Goal: Check status: Check status

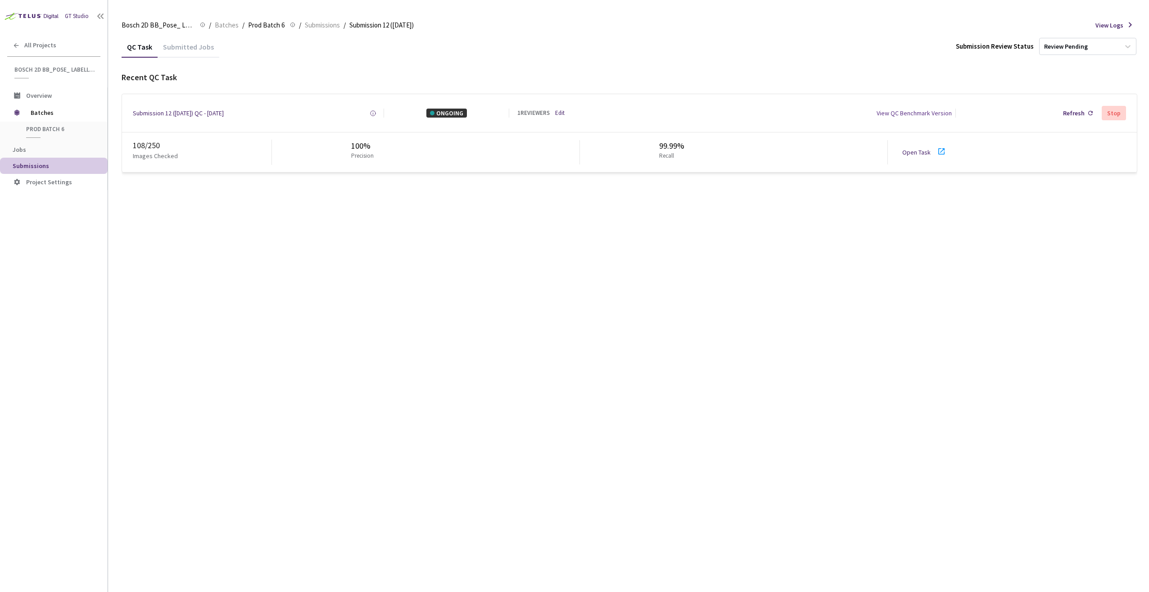
click at [906, 153] on link "Open Task" at bounding box center [916, 152] width 28 height 8
click at [1092, 113] on icon at bounding box center [1090, 113] width 5 height 5
click at [1086, 112] on div "Refresh" at bounding box center [1078, 113] width 37 height 16
click at [1075, 111] on div "Refresh" at bounding box center [1074, 113] width 22 height 9
click at [1079, 120] on div "Refresh" at bounding box center [1078, 113] width 37 height 16
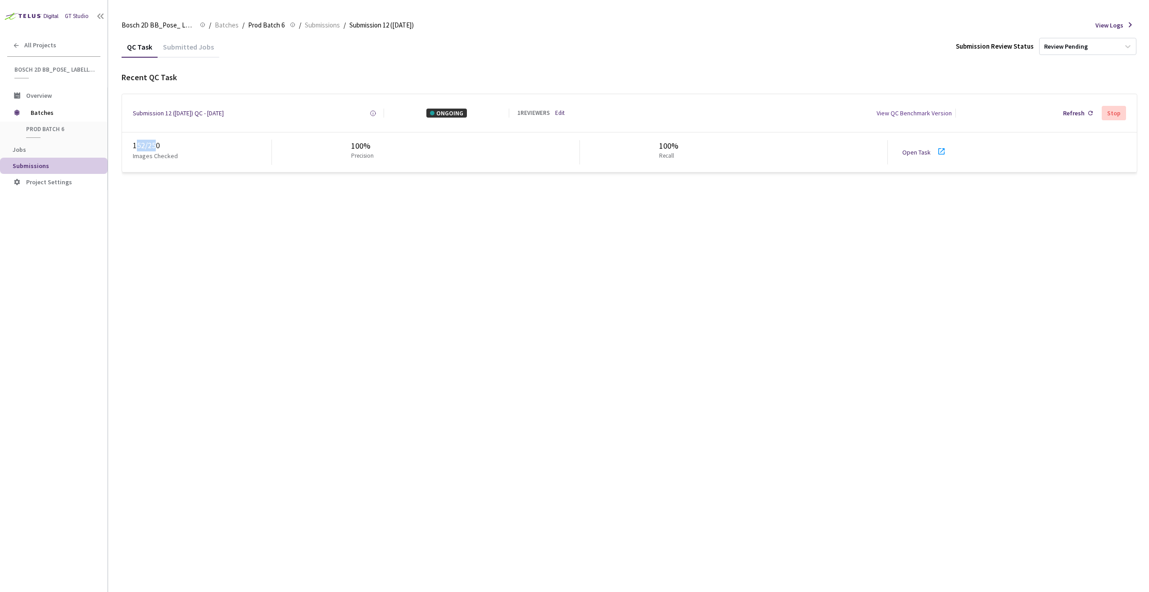
drag, startPoint x: 138, startPoint y: 148, endPoint x: 155, endPoint y: 141, distance: 18.8
click at [155, 141] on div "152 / 250" at bounding box center [202, 146] width 139 height 12
drag, startPoint x: 899, startPoint y: 157, endPoint x: 878, endPoint y: 205, distance: 52.9
click at [878, 205] on div "QC Task Submitted Jobs Submission Review Status Review Pending Recent QC Task S…" at bounding box center [630, 314] width 1016 height 556
click at [1073, 116] on div "Refresh" at bounding box center [1074, 113] width 22 height 9
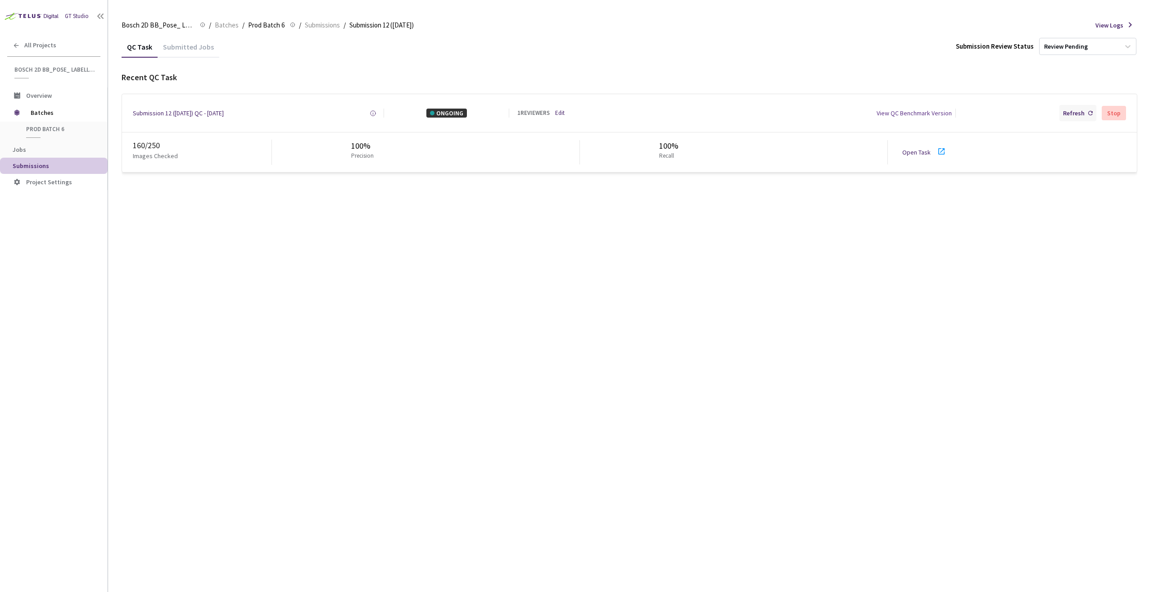
click at [1068, 111] on div "Refresh" at bounding box center [1074, 113] width 22 height 9
click at [1080, 115] on div "Refresh" at bounding box center [1074, 113] width 22 height 9
click at [1071, 118] on div "Refresh" at bounding box center [1078, 113] width 37 height 16
click at [159, 110] on div "Submission 12 ([DATE]) QC - [DATE]" at bounding box center [178, 113] width 91 height 9
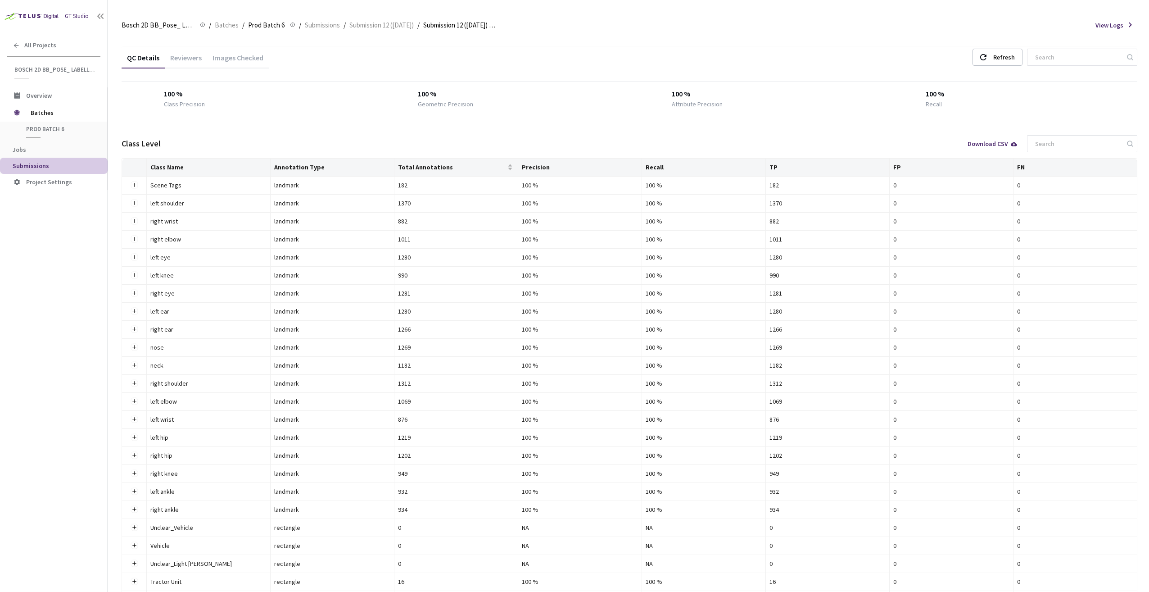
click at [196, 60] on div "Reviewers" at bounding box center [186, 60] width 42 height 15
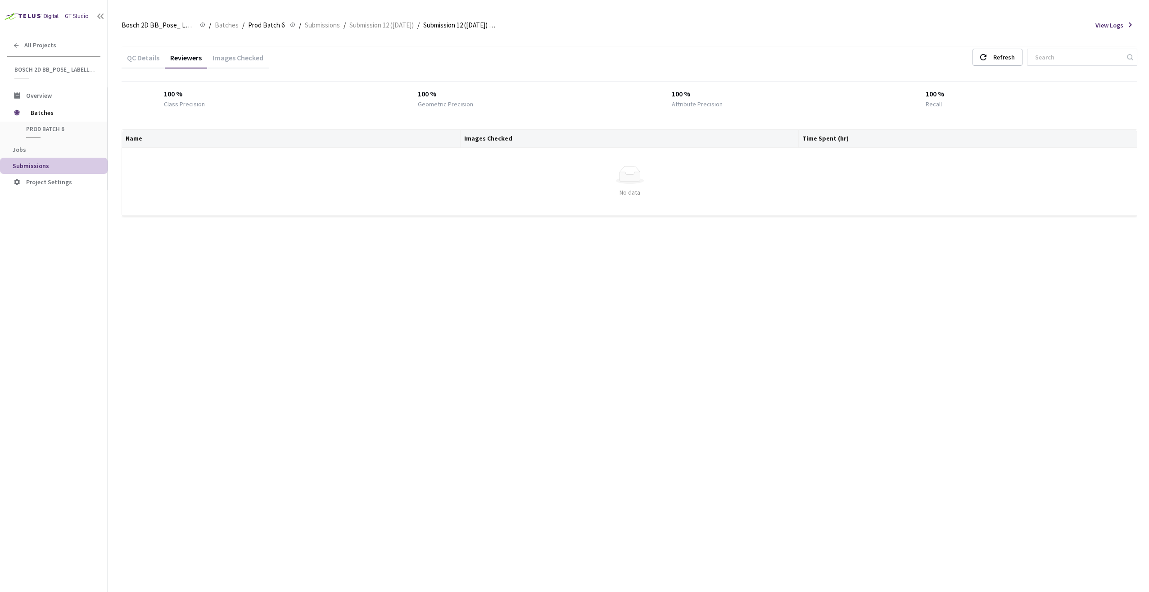
click at [235, 59] on div "Images Checked" at bounding box center [238, 60] width 62 height 15
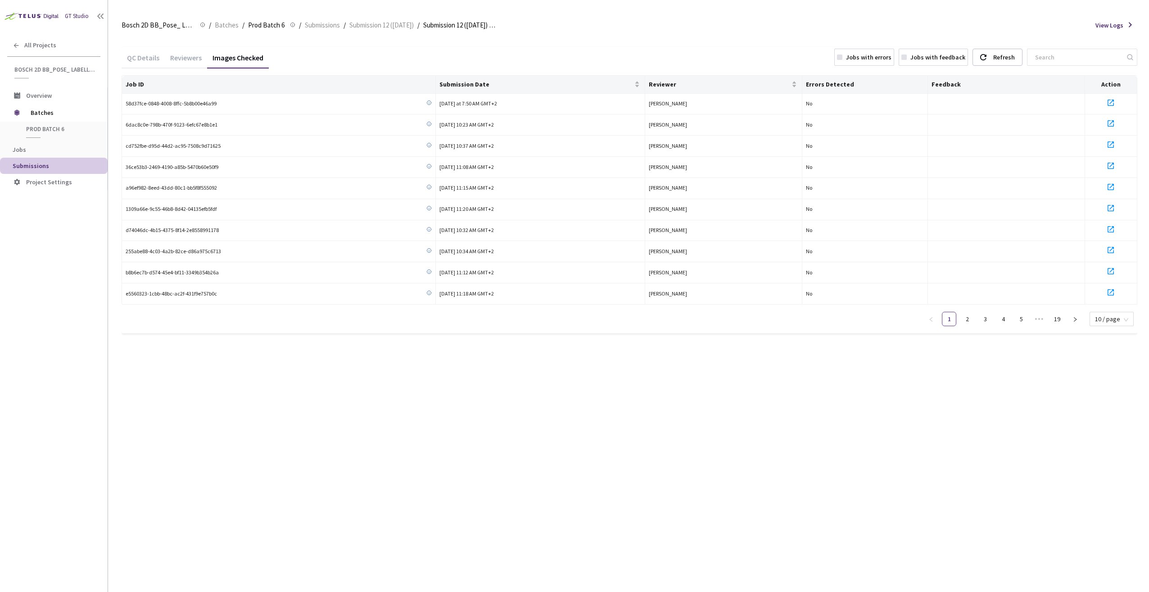
click at [198, 58] on div "Reviewers" at bounding box center [186, 60] width 42 height 15
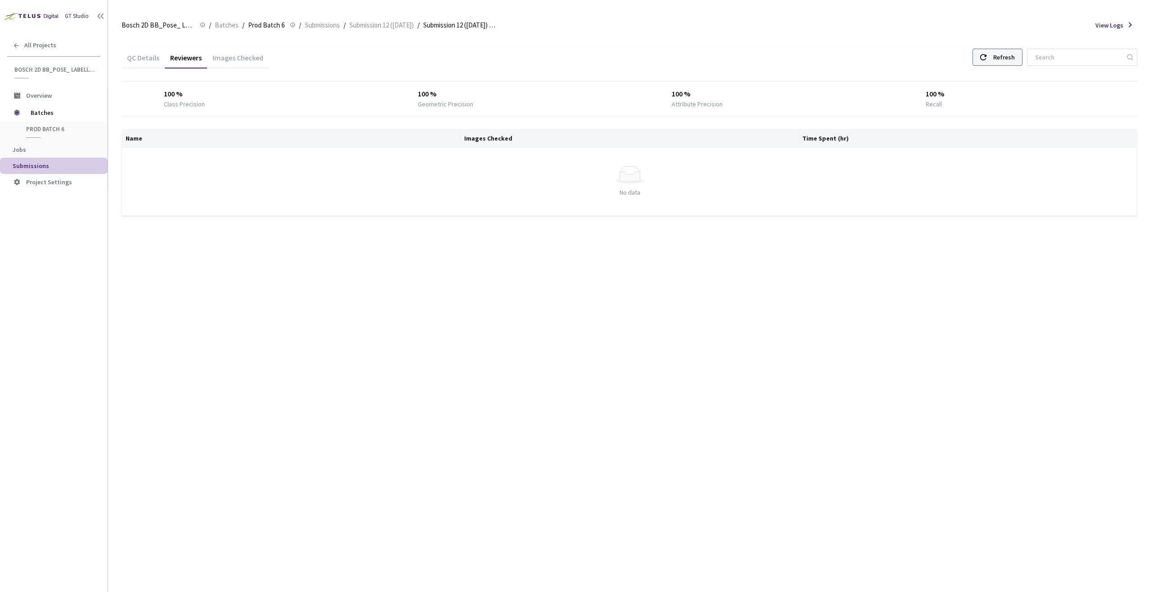
click at [1012, 59] on div "Refresh" at bounding box center [1004, 57] width 22 height 16
click at [157, 53] on div "QC Details" at bounding box center [143, 60] width 43 height 15
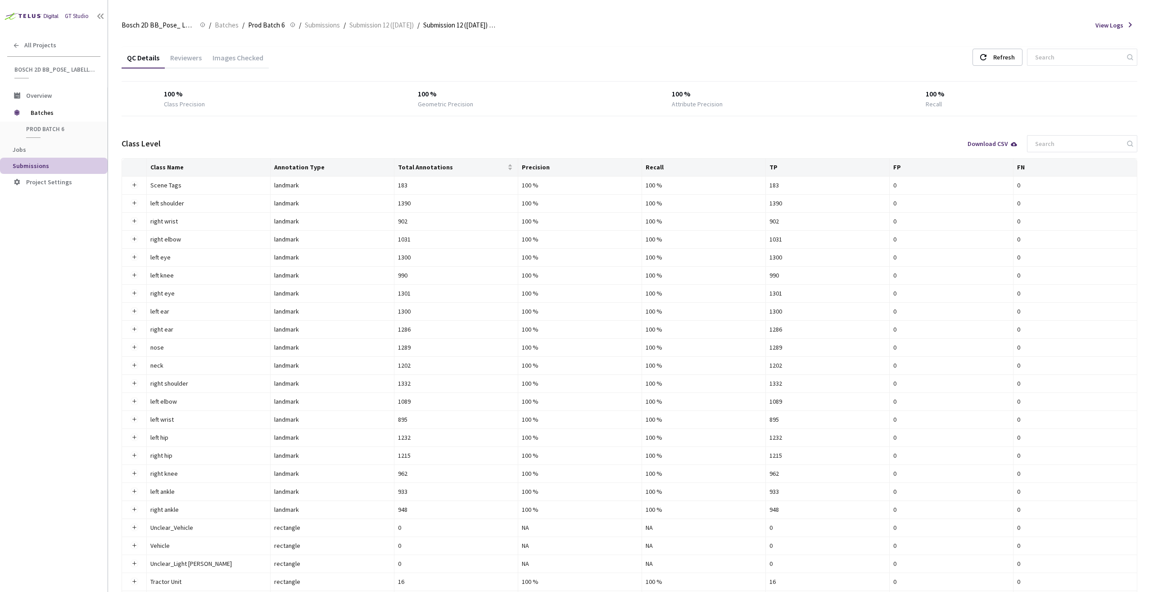
click at [134, 57] on div "QC Details" at bounding box center [143, 60] width 43 height 15
click at [177, 59] on div "Reviewers" at bounding box center [186, 60] width 42 height 15
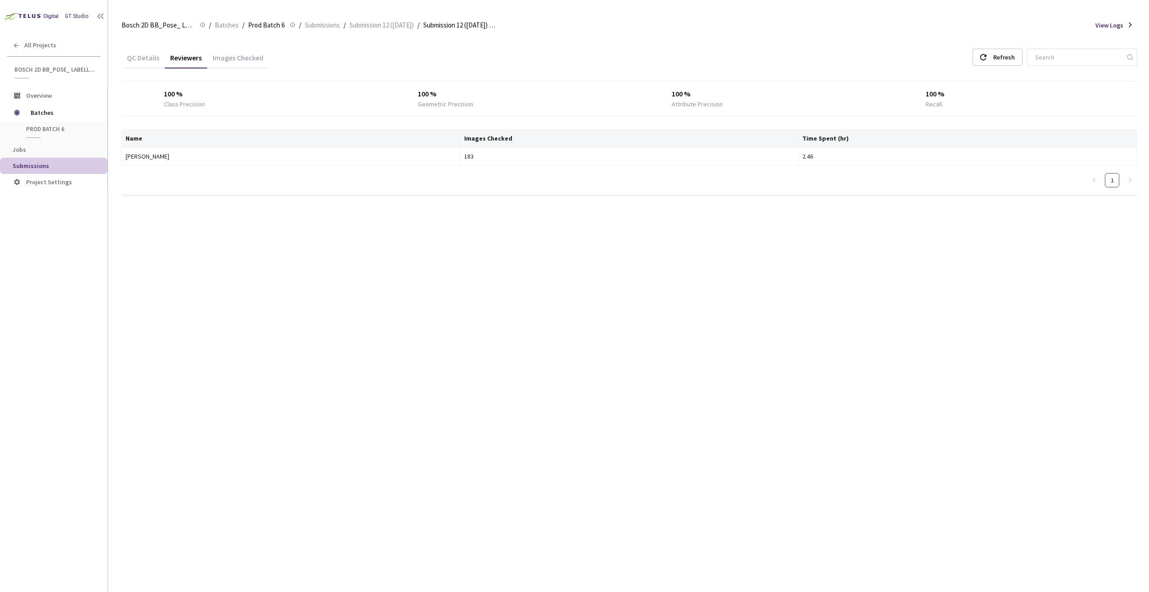
click at [223, 63] on div "Images Checked" at bounding box center [238, 60] width 62 height 15
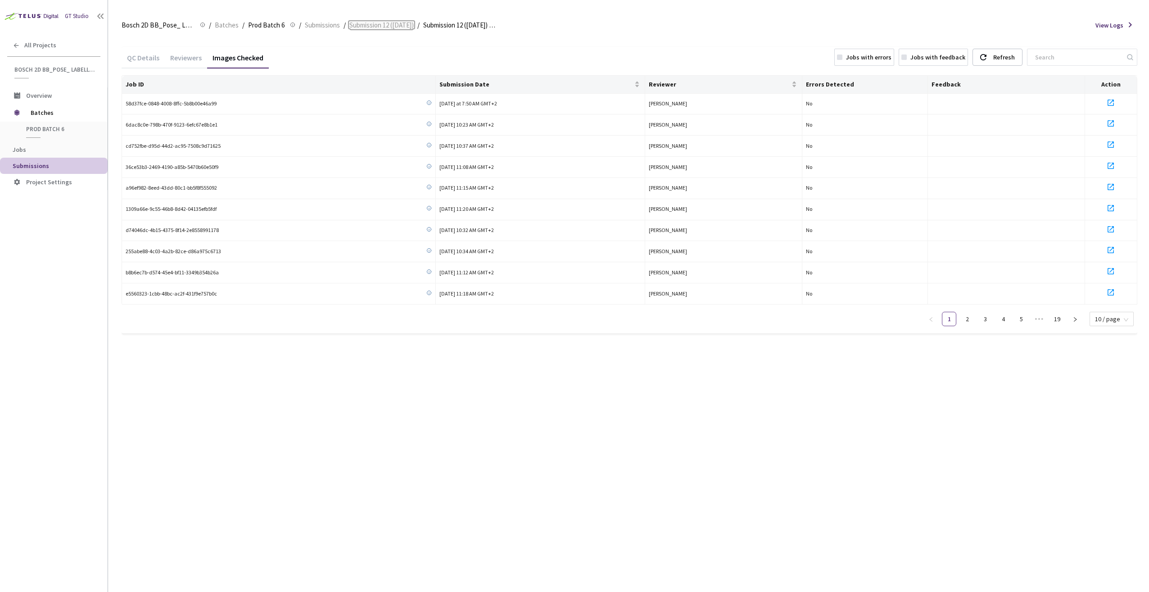
click at [360, 27] on span "Submission 12 ([DATE])" at bounding box center [381, 25] width 64 height 11
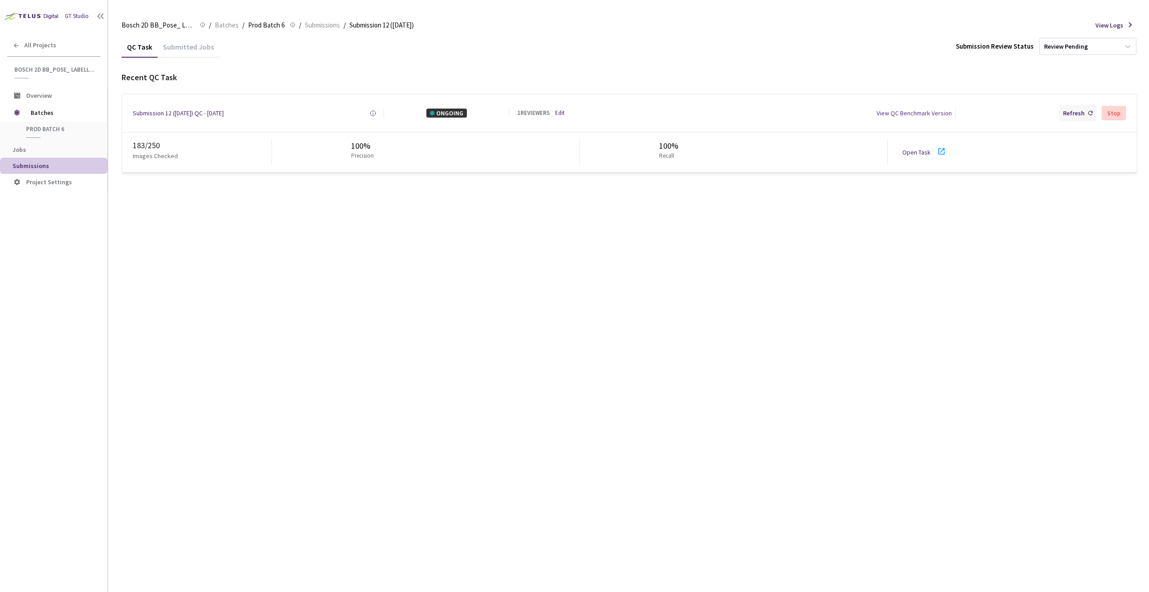
click at [1072, 113] on div "Refresh" at bounding box center [1074, 113] width 22 height 9
click at [1066, 113] on div "Refresh" at bounding box center [1074, 113] width 22 height 9
click at [1077, 114] on div "Refresh" at bounding box center [1074, 113] width 22 height 9
click at [1081, 113] on div "Refresh" at bounding box center [1074, 113] width 22 height 9
click at [1072, 112] on div "Refresh" at bounding box center [1074, 113] width 22 height 9
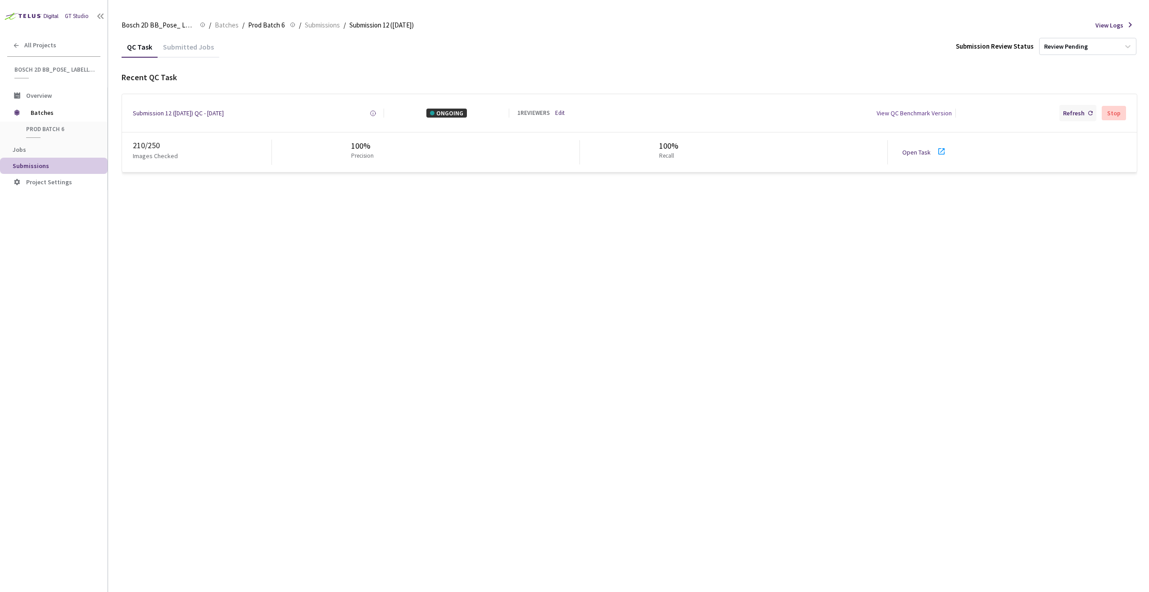
click at [1079, 111] on div "Refresh" at bounding box center [1074, 113] width 22 height 9
click at [1069, 112] on div "Refresh" at bounding box center [1074, 113] width 22 height 9
click at [1075, 113] on div "Refresh" at bounding box center [1074, 113] width 22 height 9
click at [1077, 109] on div "Refresh" at bounding box center [1074, 113] width 22 height 9
click at [1070, 113] on div "Refresh" at bounding box center [1074, 113] width 22 height 9
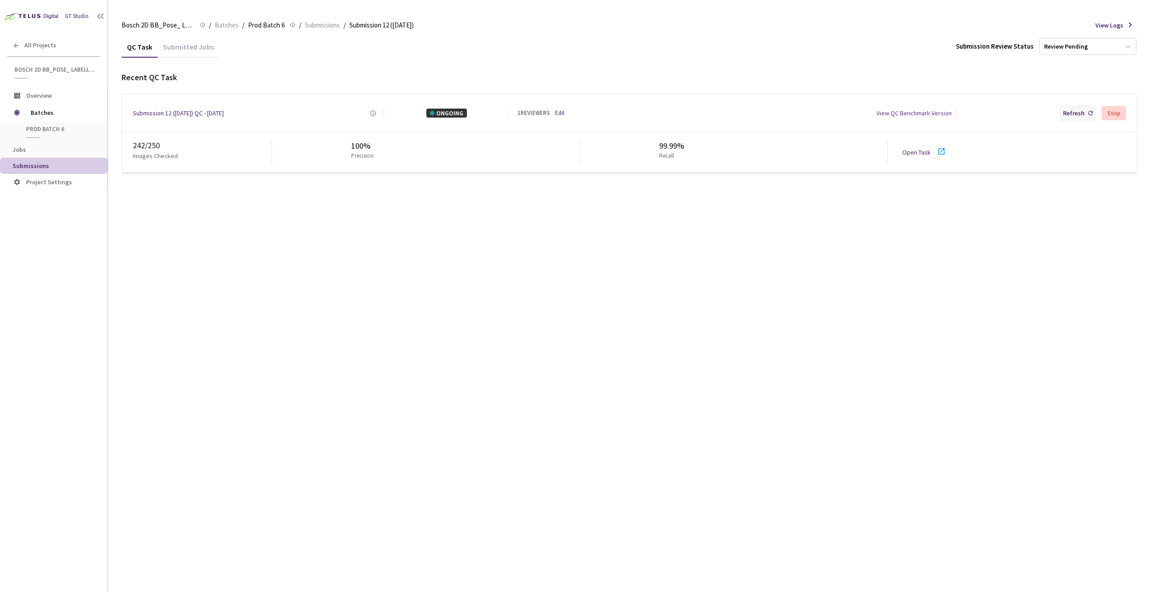
click at [1073, 110] on div "Refresh" at bounding box center [1074, 113] width 22 height 9
click at [1064, 112] on div "Refresh" at bounding box center [1078, 113] width 37 height 16
click at [1061, 110] on div "Refresh Stop" at bounding box center [1043, 113] width 167 height 16
click at [1066, 111] on div "Refresh" at bounding box center [1074, 113] width 22 height 9
click at [209, 111] on div "Submission 12 ([DATE]) QC - [DATE]" at bounding box center [178, 113] width 91 height 9
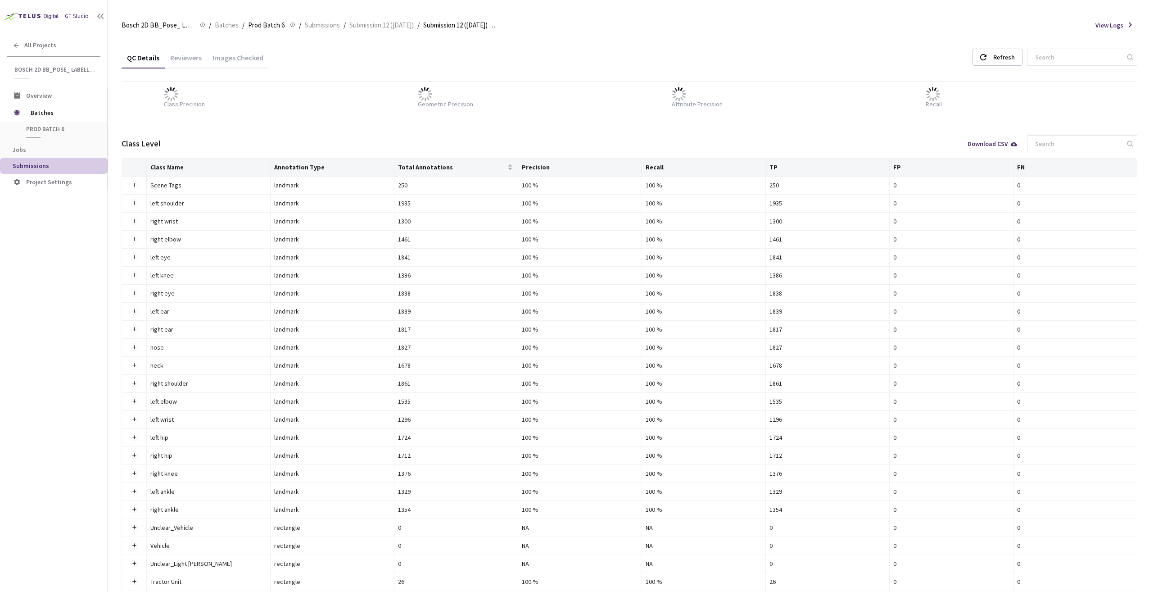
click at [186, 55] on div "Reviewers" at bounding box center [186, 60] width 42 height 15
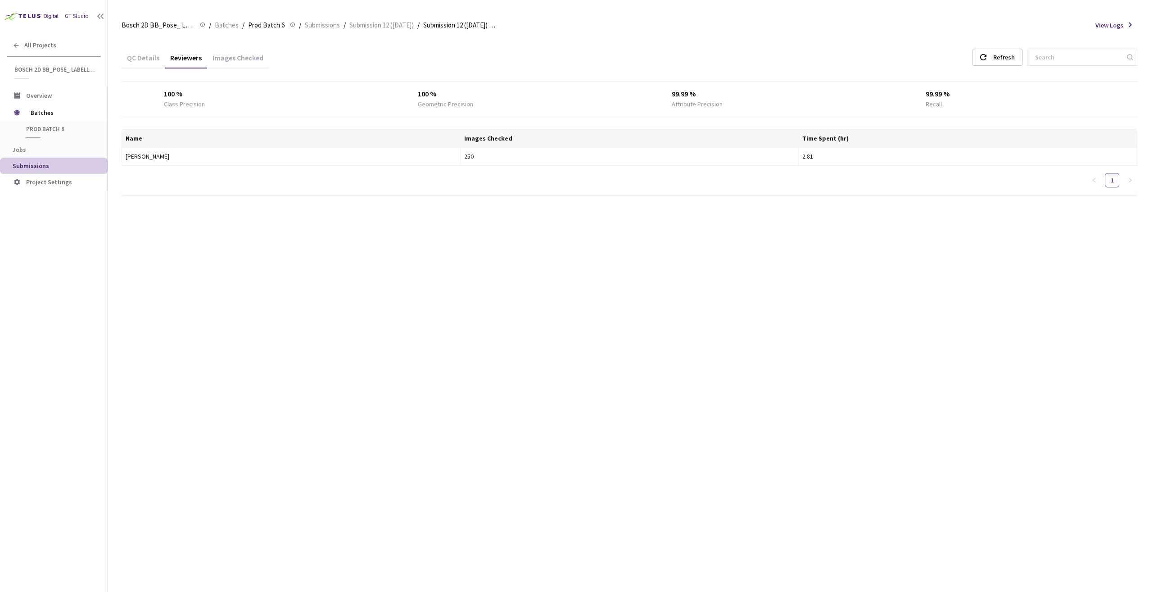
click at [216, 62] on div "Images Checked" at bounding box center [238, 60] width 62 height 15
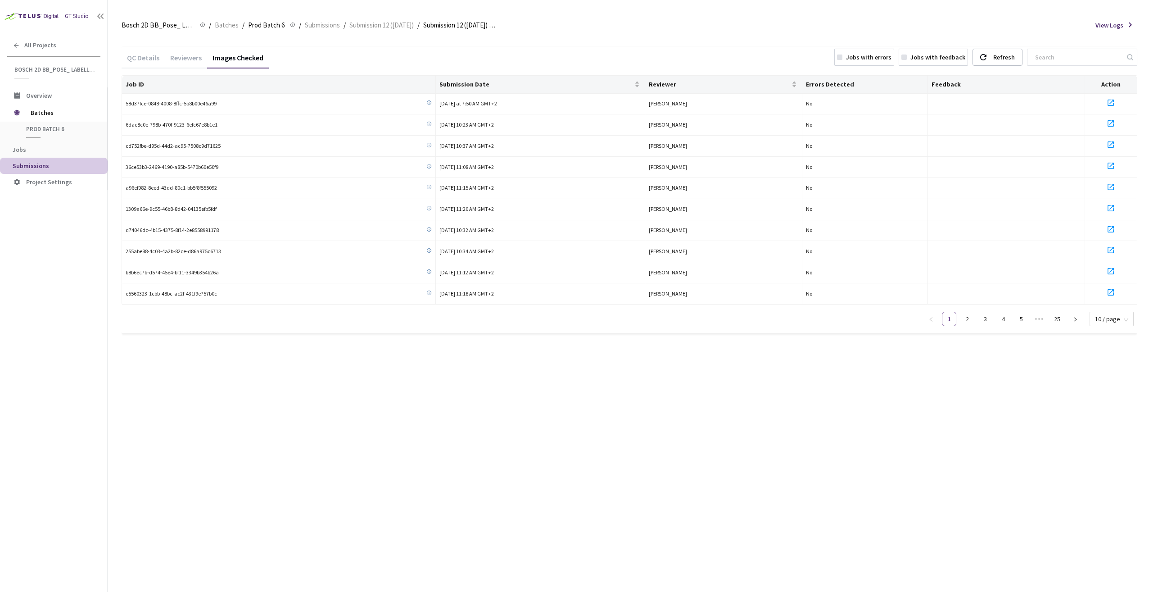
click at [136, 56] on div "QC Details" at bounding box center [143, 60] width 43 height 15
